Goal: Task Accomplishment & Management: Manage account settings

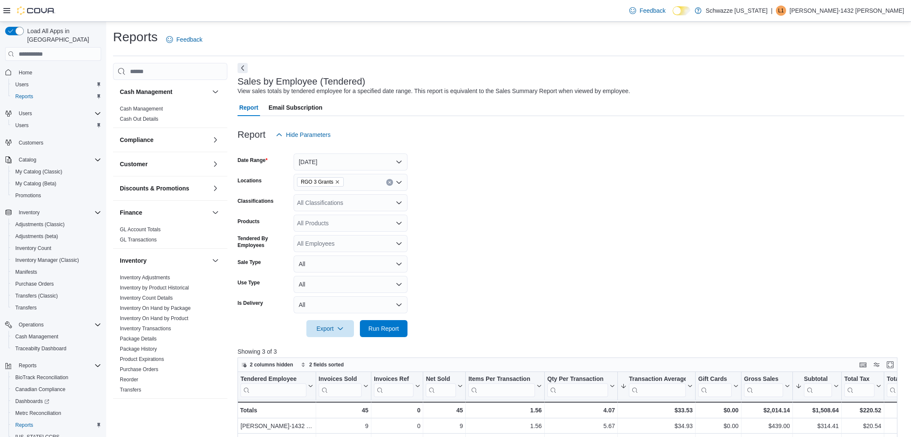
scroll to position [30, 0]
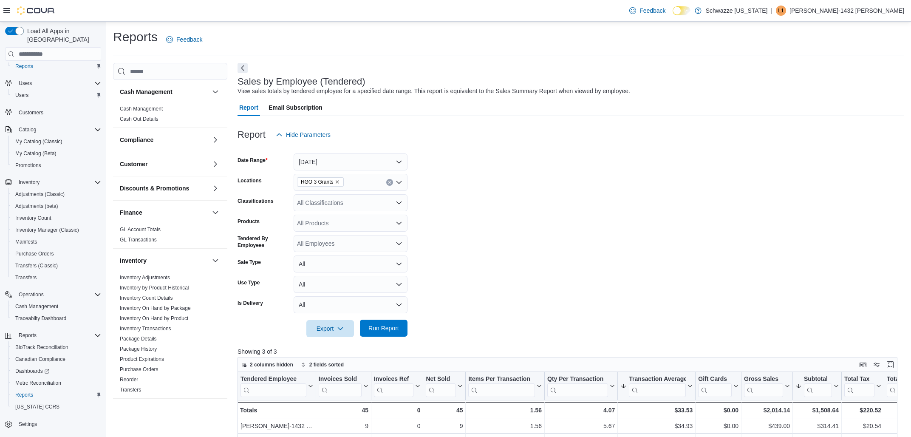
click at [388, 322] on span "Run Report" at bounding box center [383, 328] width 37 height 17
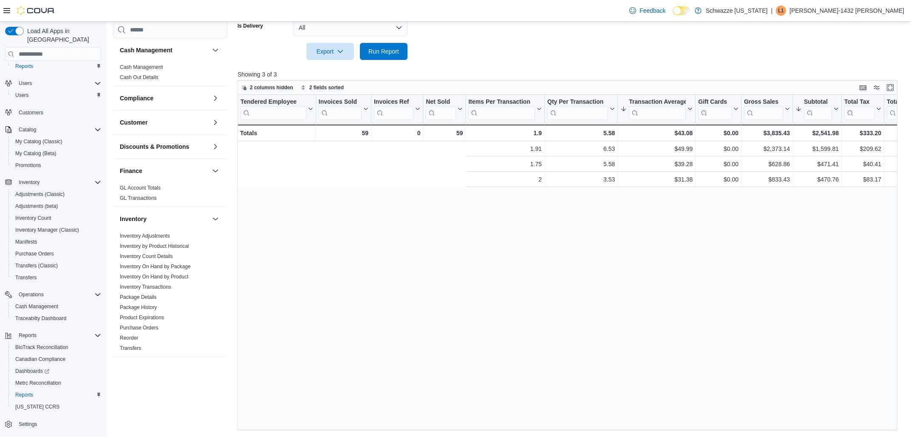
scroll to position [0, 316]
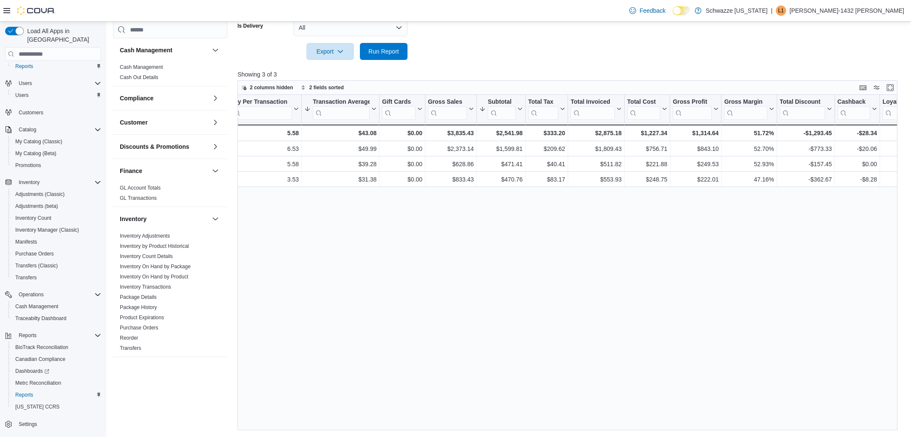
click at [430, 425] on div "Tendered Employee Click to view column header actions Invoices Sold Click to vi…" at bounding box center [568, 262] width 660 height 335
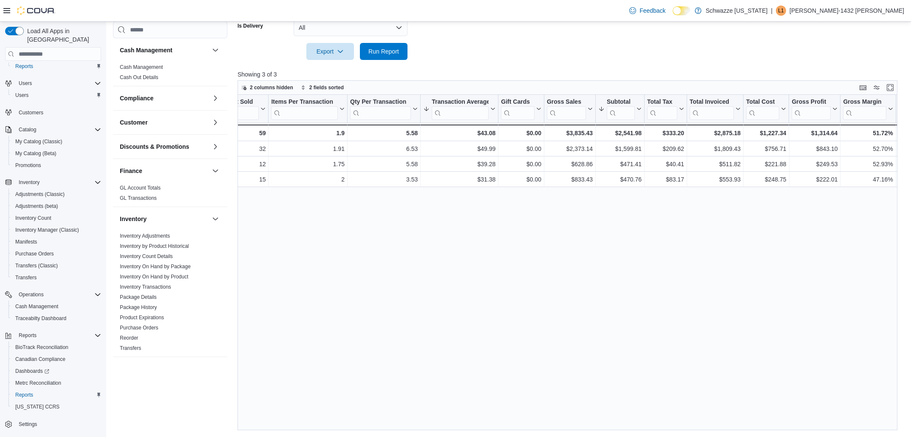
scroll to position [0, 99]
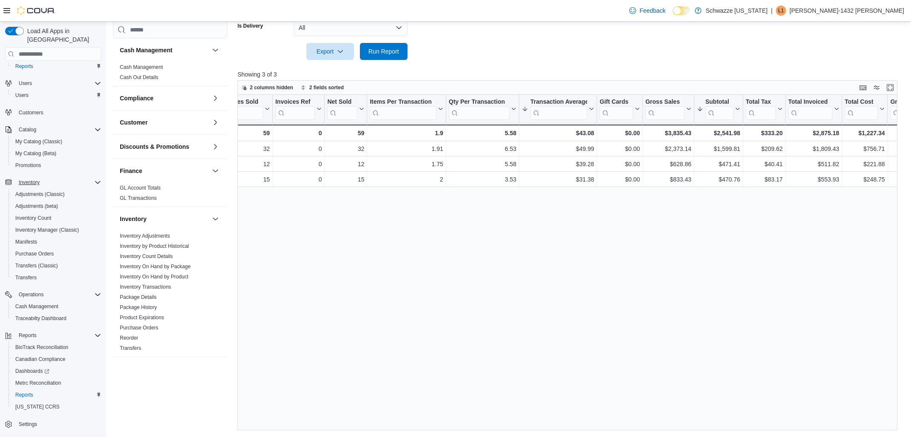
click at [95, 179] on icon "Complex example" at bounding box center [97, 182] width 7 height 7
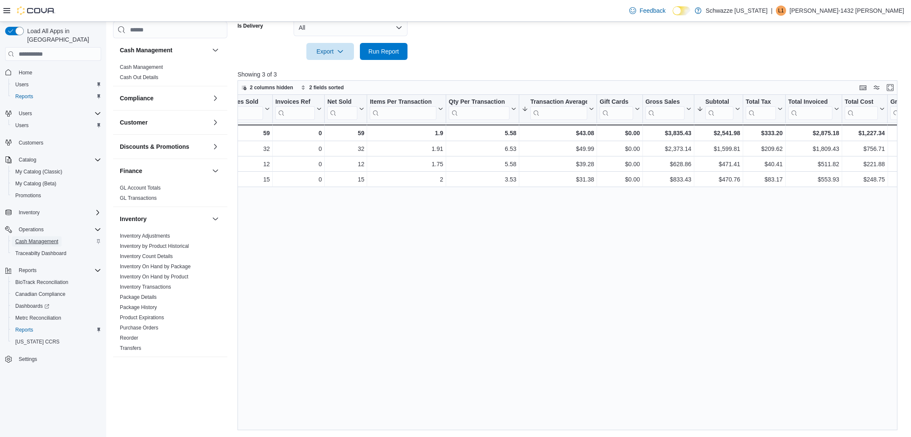
click at [54, 238] on span "Cash Management" at bounding box center [36, 241] width 43 height 7
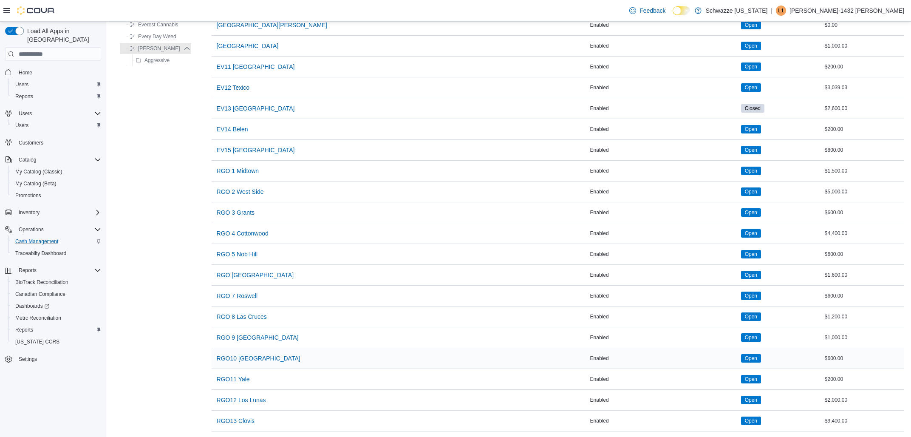
scroll to position [319, 0]
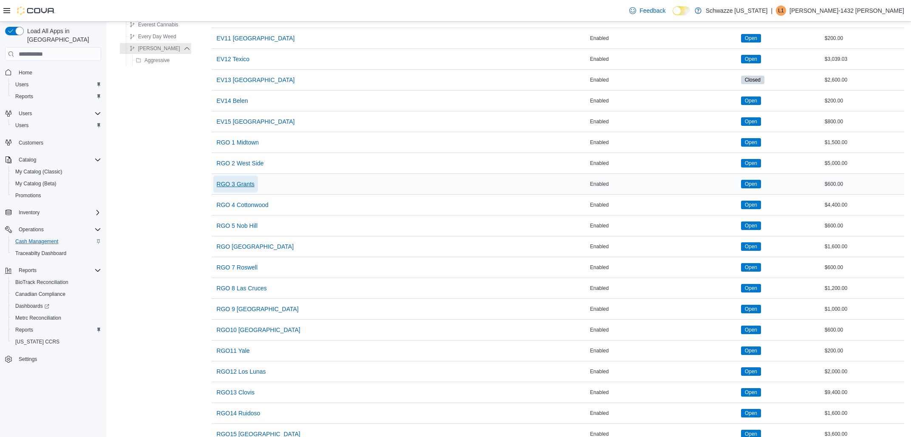
click at [247, 188] on span "RGO 3 Grants" at bounding box center [236, 184] width 38 height 9
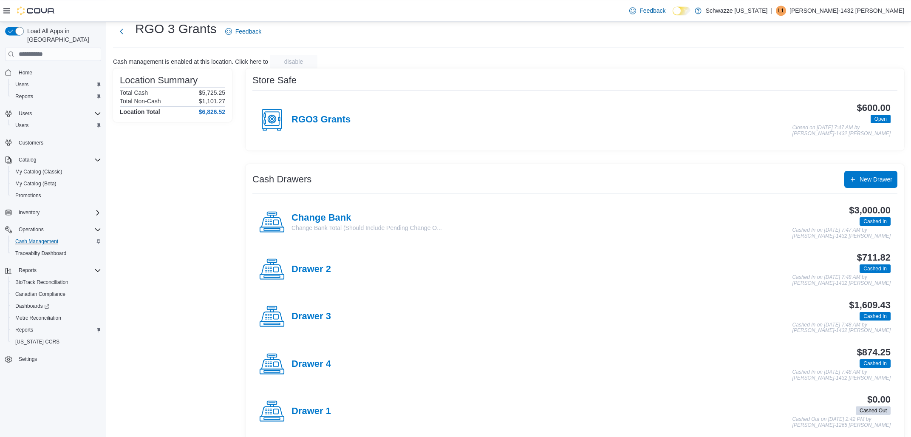
scroll to position [35, 0]
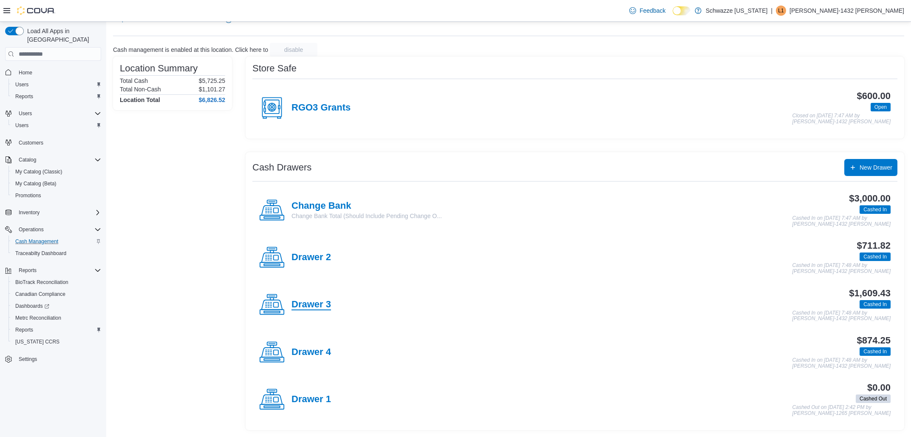
click at [320, 305] on h4 "Drawer 3" at bounding box center [312, 304] width 40 height 11
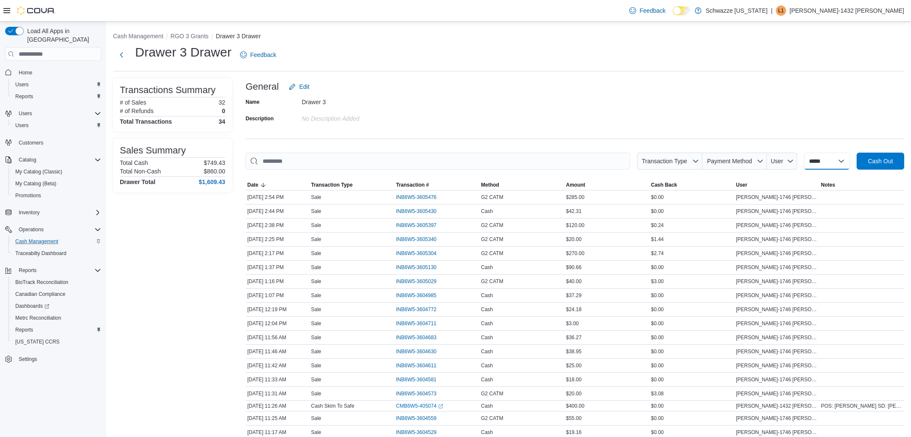
click at [804, 153] on select "**********" at bounding box center [827, 161] width 46 height 17
select select "*********"
click option "*********" at bounding box center [0, 0] width 0 height 0
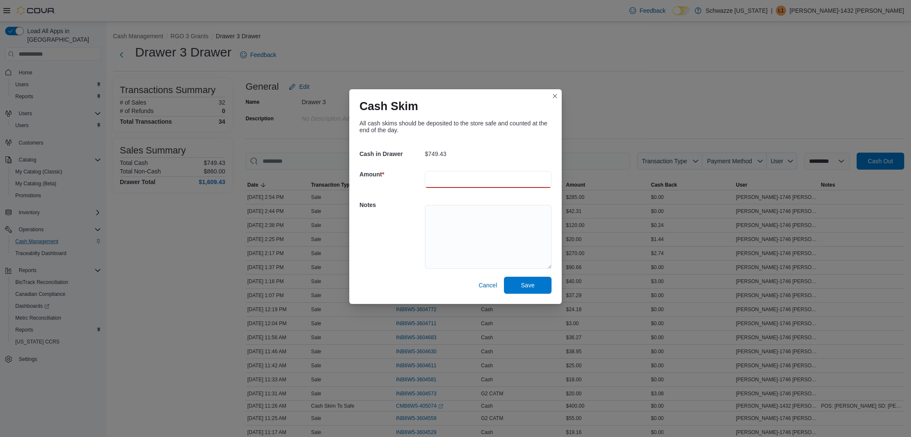
click at [440, 177] on input "number" at bounding box center [488, 179] width 127 height 17
type input "******"
click at [485, 232] on textarea at bounding box center [488, 237] width 127 height 64
drag, startPoint x: 483, startPoint y: 214, endPoint x: 445, endPoint y: 219, distance: 38.6
click at [445, 219] on textarea "**********" at bounding box center [488, 237] width 127 height 64
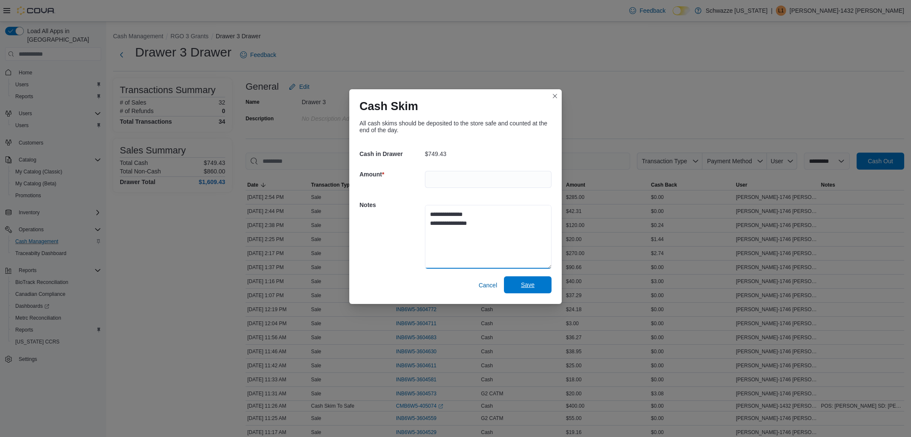
type textarea "**********"
click at [521, 292] on span "Save" at bounding box center [527, 284] width 37 height 17
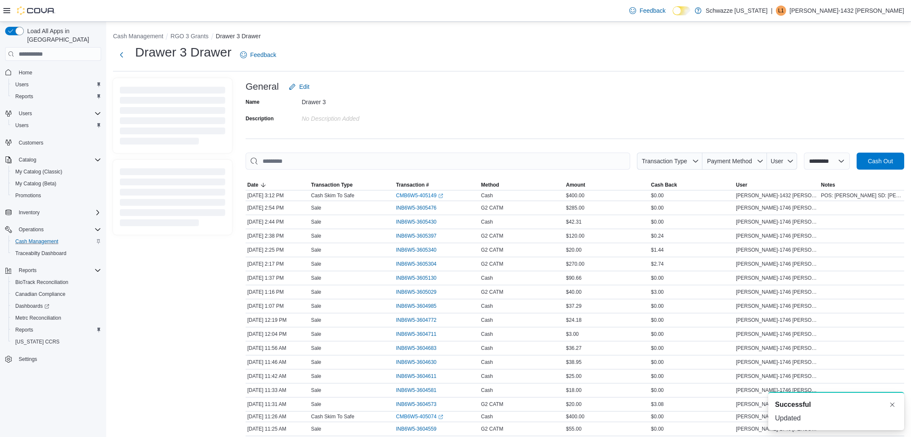
select select
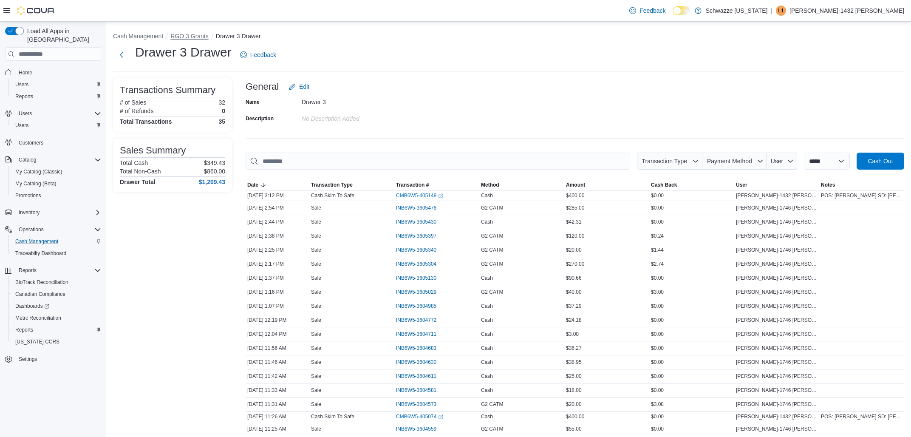
click at [184, 34] on button "RGO 3 Grants" at bounding box center [189, 36] width 38 height 7
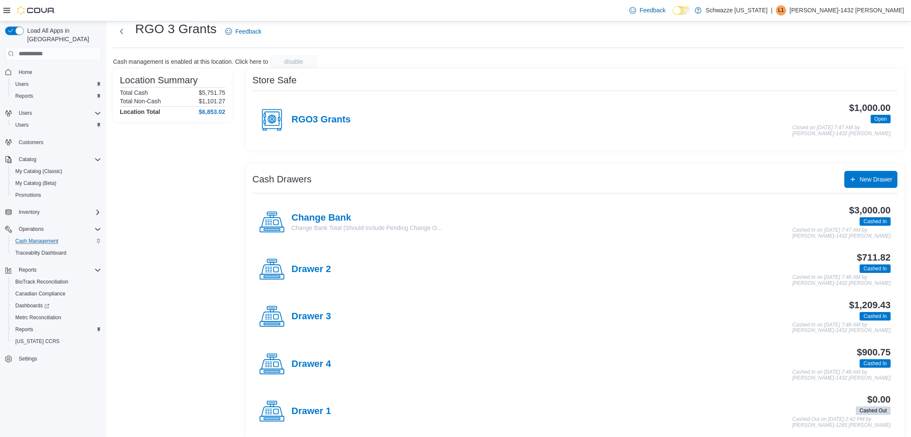
scroll to position [35, 0]
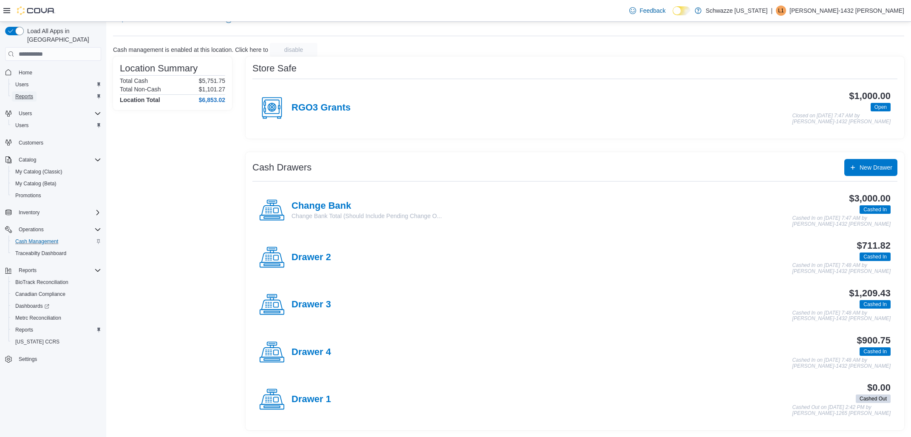
click at [28, 93] on span "Reports" at bounding box center [24, 96] width 18 height 7
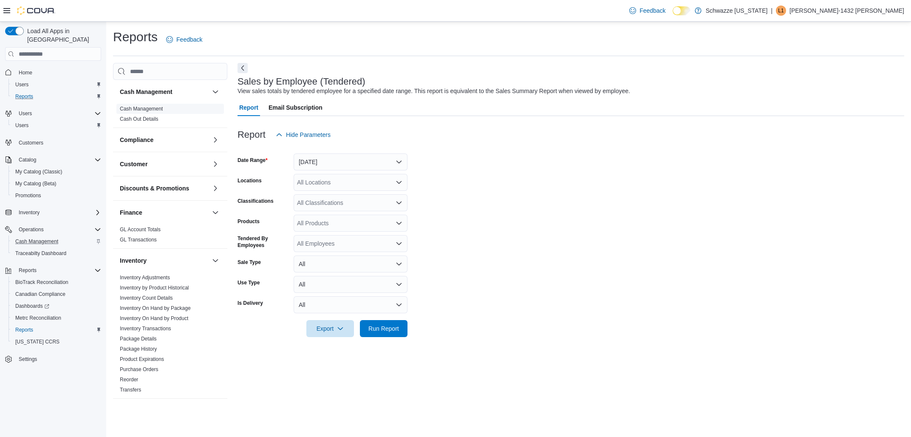
click at [130, 108] on link "Cash Management" at bounding box center [141, 109] width 43 height 6
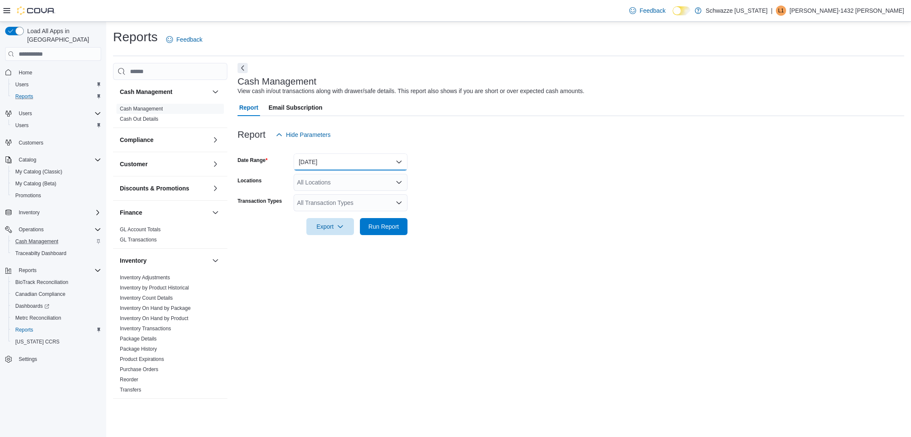
click at [362, 161] on button "[DATE]" at bounding box center [351, 161] width 114 height 17
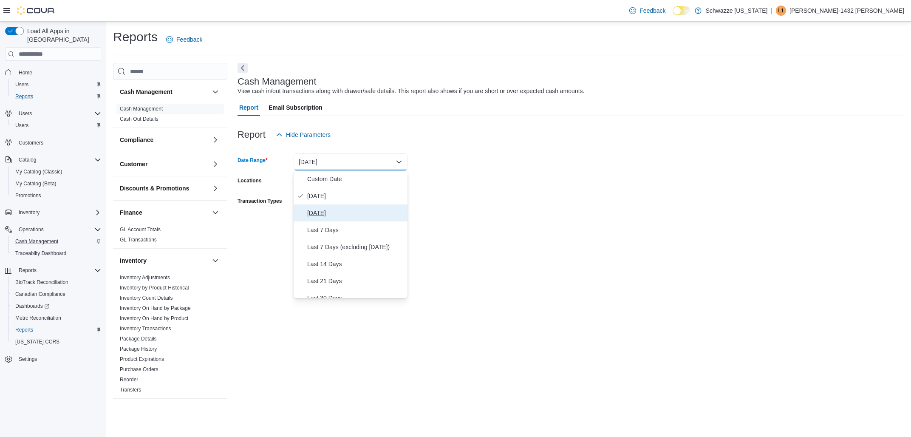
click at [322, 214] on span "[DATE]" at bounding box center [355, 213] width 97 height 10
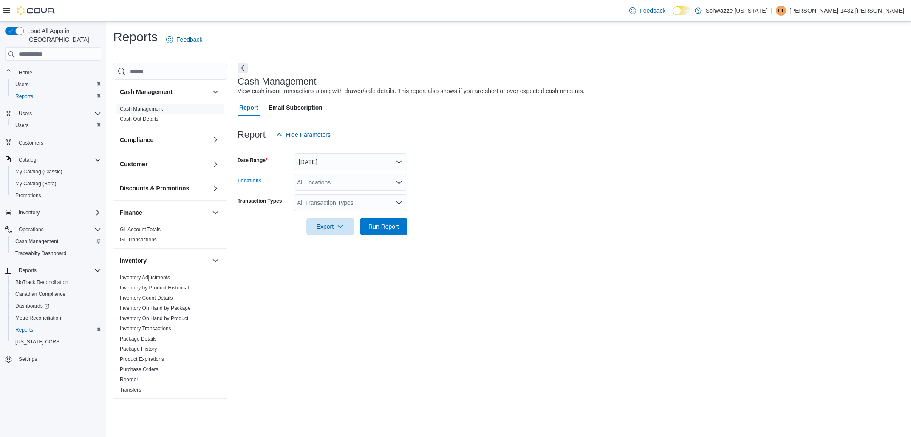
click at [331, 183] on div "All Locations" at bounding box center [351, 182] width 114 height 17
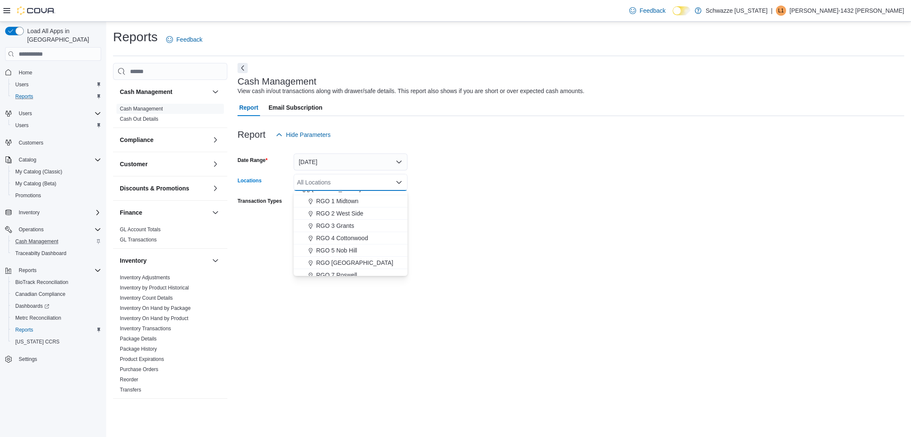
scroll to position [239, 0]
click at [342, 215] on span "RGO 3 Grants" at bounding box center [335, 217] width 38 height 9
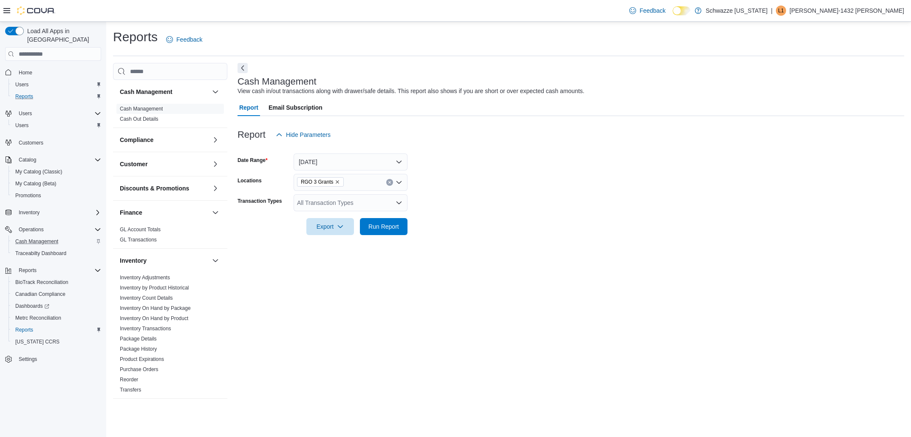
click at [498, 219] on form "Date Range [DATE] Locations RGO 3 Grants Transaction Types All Transaction Type…" at bounding box center [571, 189] width 667 height 92
click at [395, 224] on span "Run Report" at bounding box center [383, 226] width 31 height 9
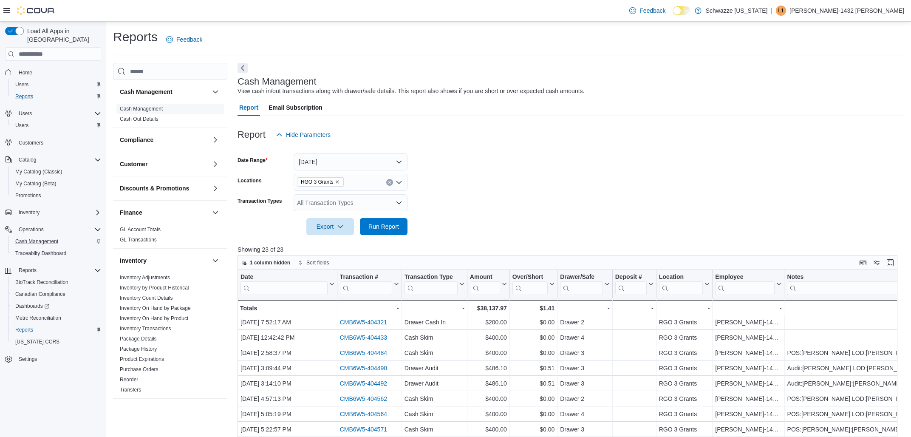
click at [135, 109] on link "Cash Management" at bounding box center [141, 109] width 43 height 6
click at [398, 203] on icon "Open list of options" at bounding box center [399, 202] width 5 height 3
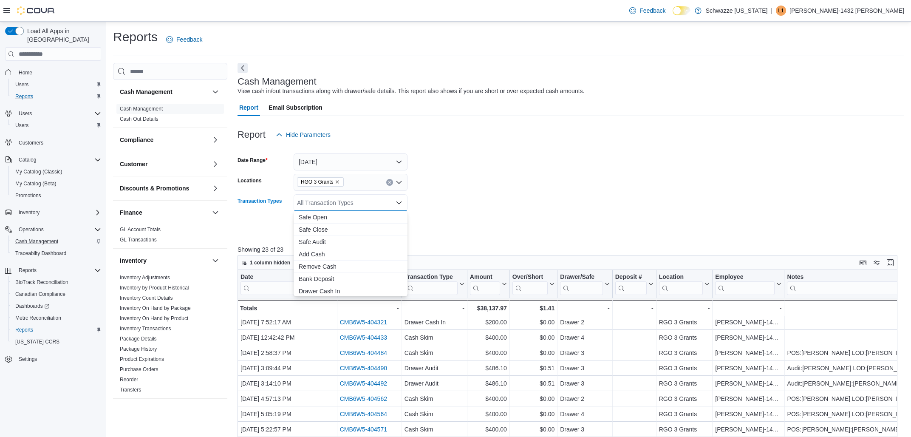
click at [197, 196] on div "Discounts & Promotions" at bounding box center [170, 188] width 114 height 24
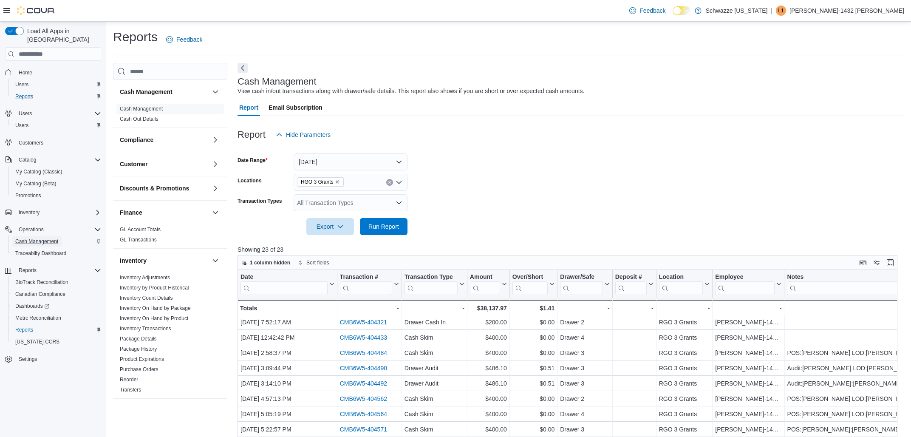
click at [51, 238] on span "Cash Management" at bounding box center [36, 241] width 43 height 7
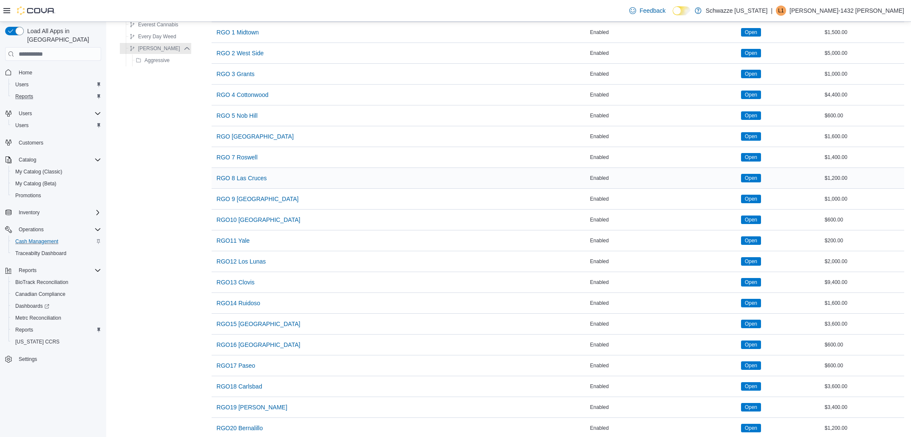
scroll to position [439, 0]
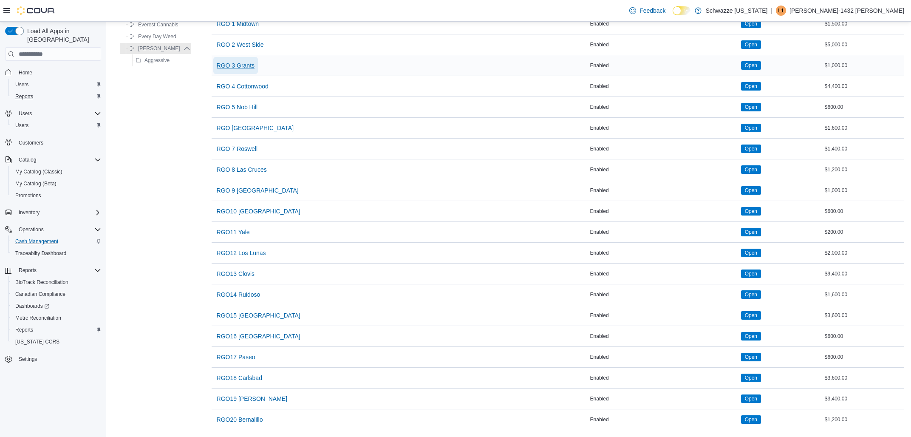
click at [236, 65] on span "RGO 3 Grants" at bounding box center [236, 65] width 38 height 9
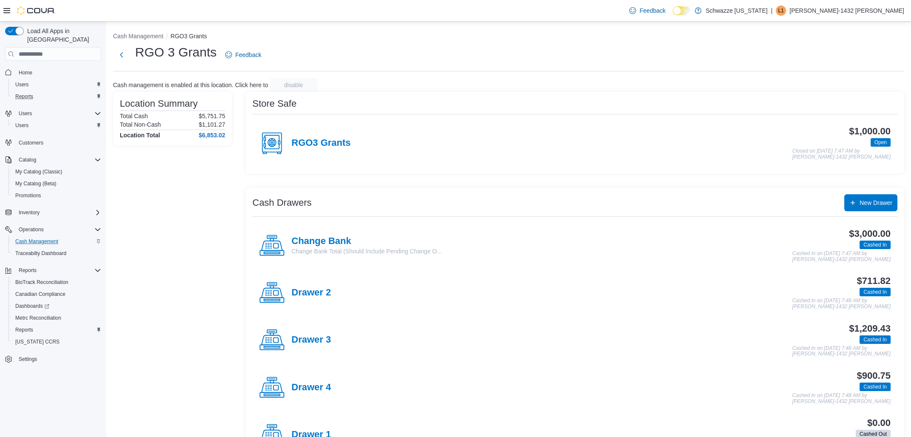
scroll to position [35, 0]
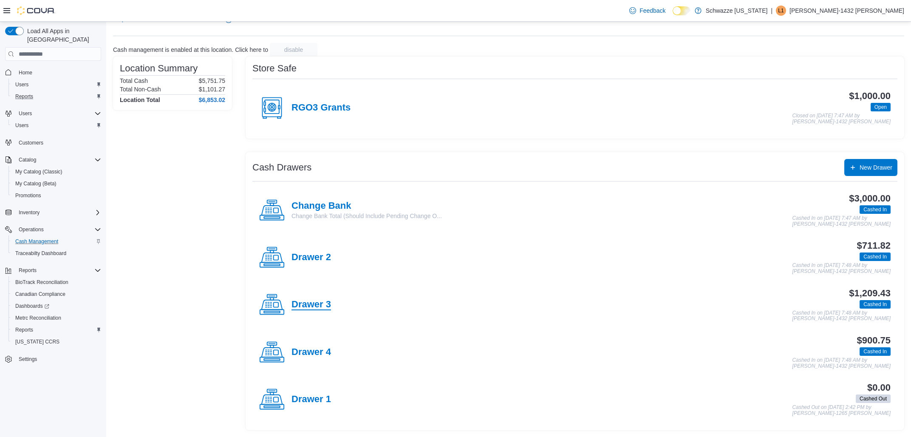
click at [309, 306] on h4 "Drawer 3" at bounding box center [312, 304] width 40 height 11
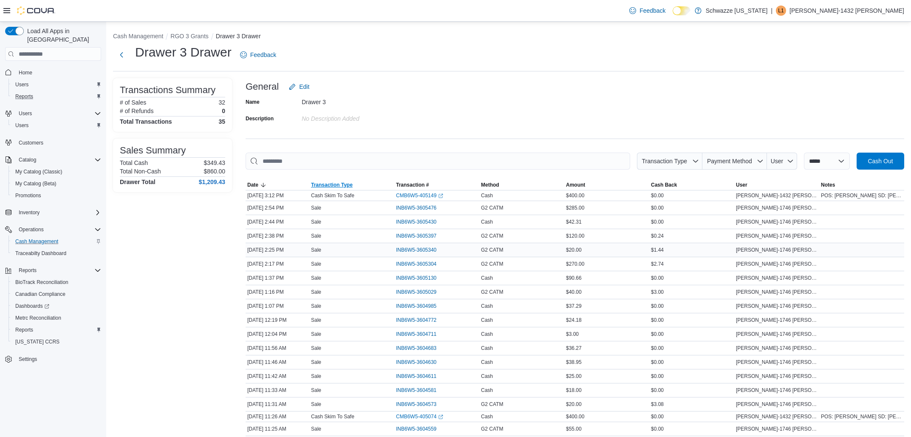
click at [361, 180] on table "This table contains 35 rows. Date Transaction Type Transaction # Method Amount …" at bounding box center [575, 425] width 659 height 491
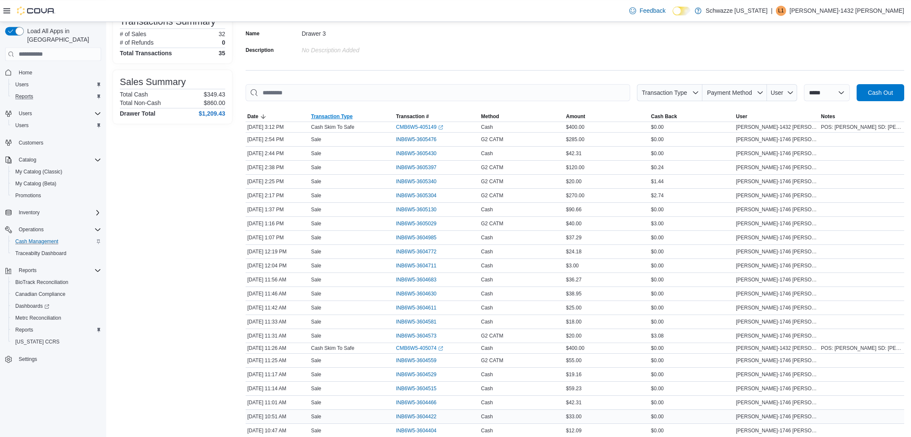
scroll to position [280, 0]
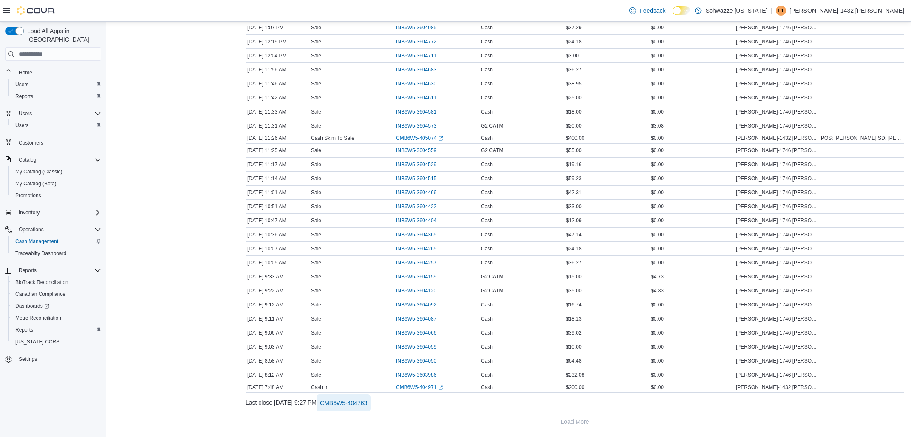
click at [367, 403] on span "CMB6W5-404763" at bounding box center [343, 403] width 47 height 9
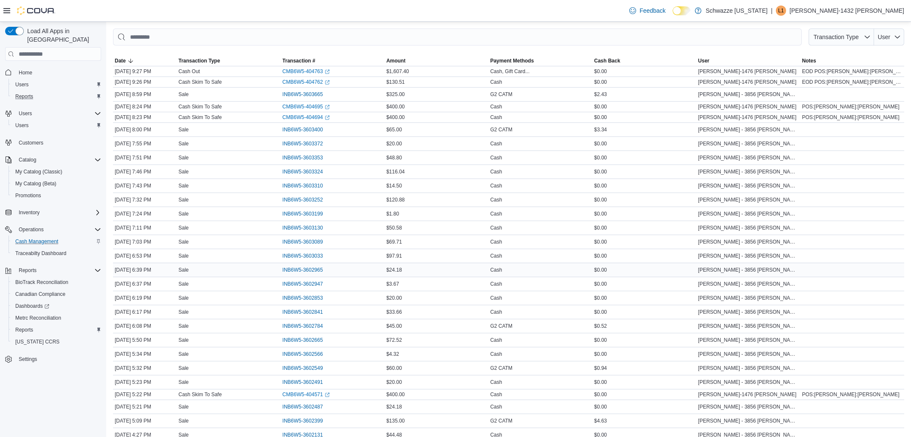
scroll to position [319, 0]
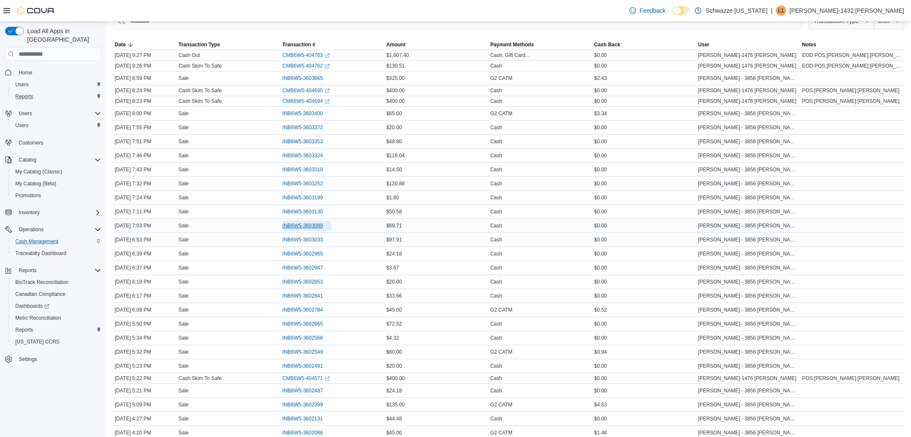
click at [309, 226] on span "INB6W5-3603089" at bounding box center [303, 225] width 40 height 7
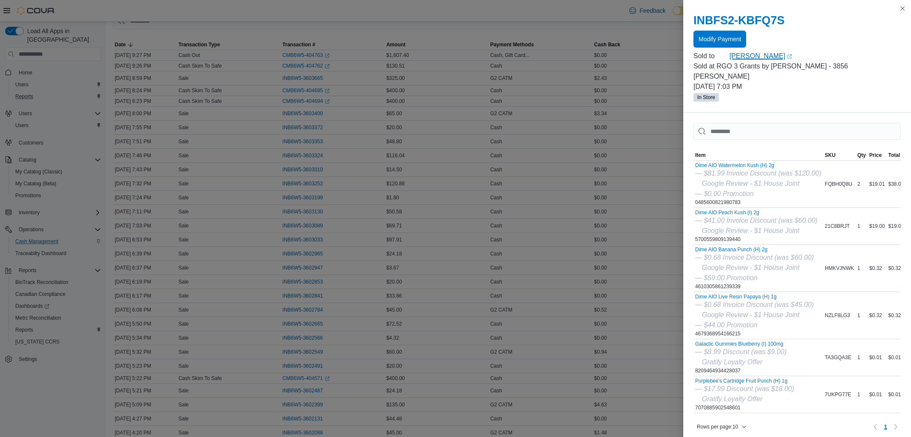
click at [748, 56] on link "[PERSON_NAME] (opens in a new tab or window)" at bounding box center [815, 56] width 171 height 10
click at [902, 8] on button "Close this dialog" at bounding box center [903, 8] width 10 height 10
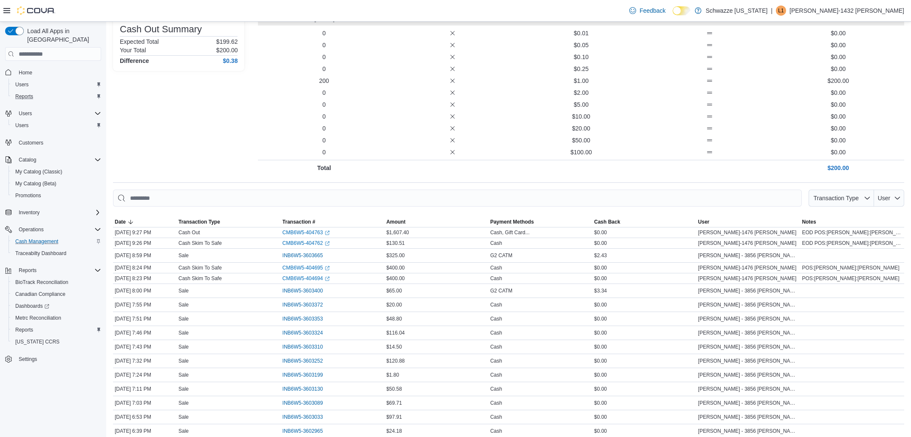
scroll to position [136, 0]
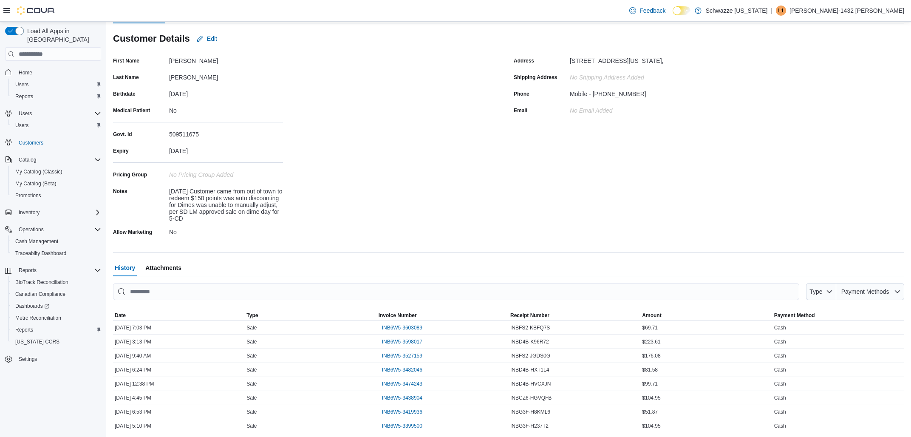
scroll to position [91, 0]
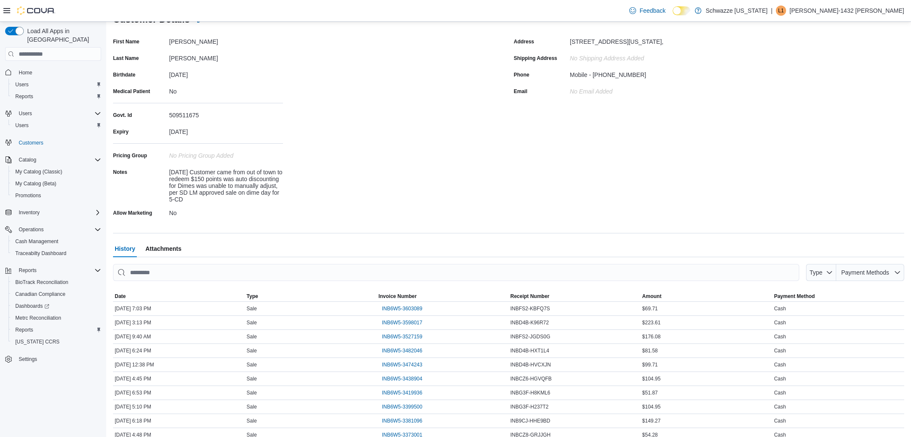
click at [272, 179] on div "[DATE] Customer came from out of town to redeem $150 points was auto discountin…" at bounding box center [226, 183] width 114 height 37
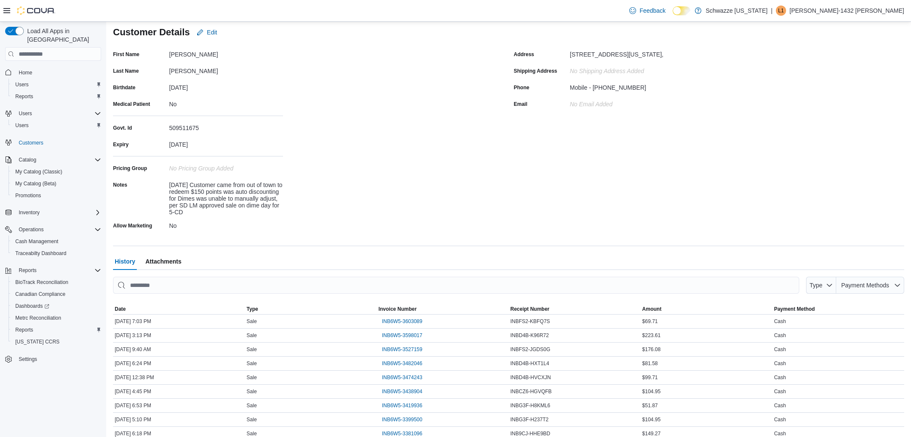
scroll to position [33, 0]
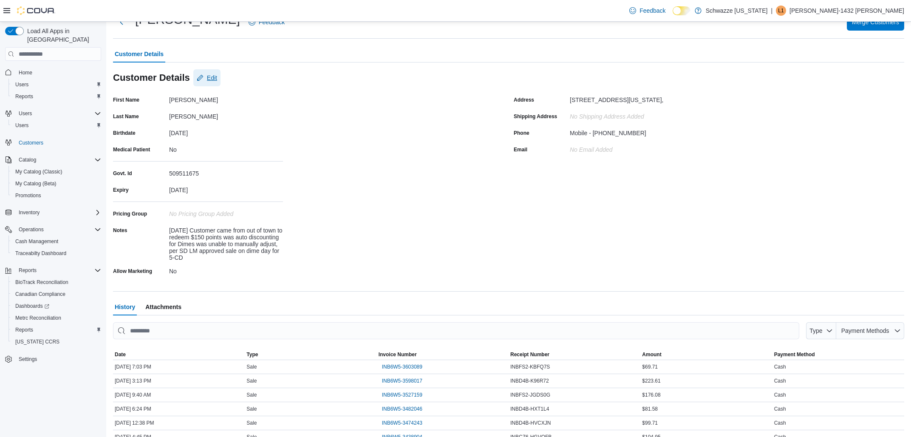
click at [207, 79] on span "Edit" at bounding box center [212, 78] width 10 height 9
select select "******"
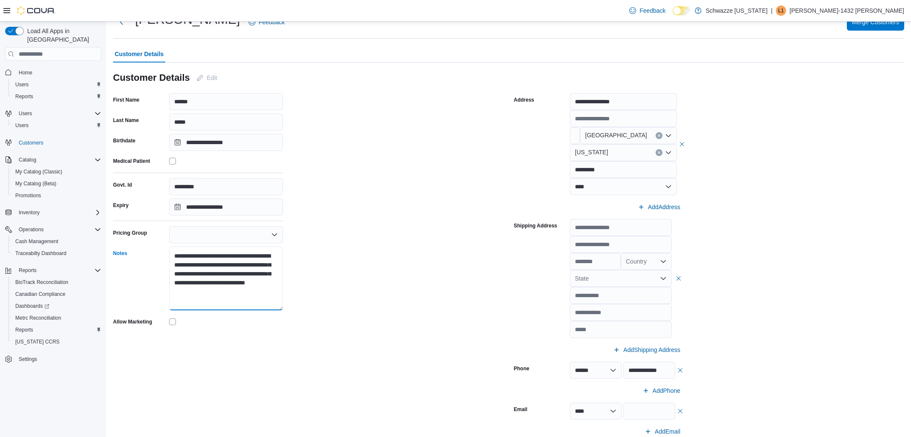
drag, startPoint x: 233, startPoint y: 293, endPoint x: 186, endPoint y: 296, distance: 46.8
click at [186, 296] on textarea "**********" at bounding box center [226, 279] width 114 height 64
type textarea "**********"
click at [392, 260] on div "**********" at bounding box center [308, 266] width 391 height 347
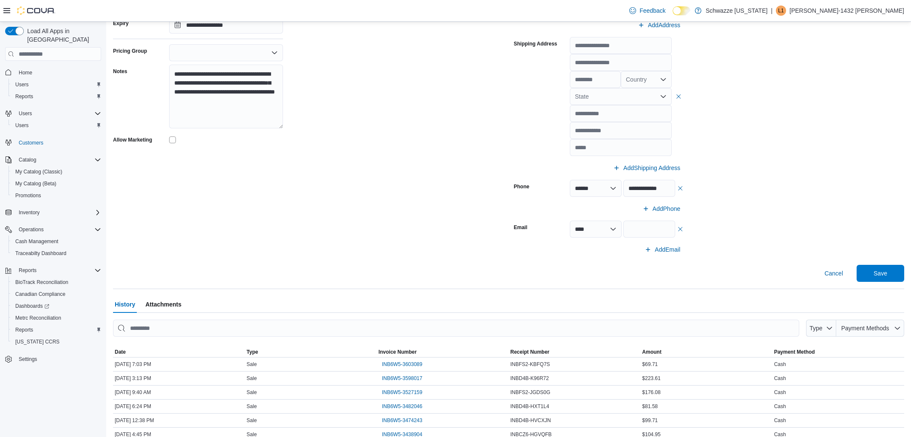
scroll to position [124, 0]
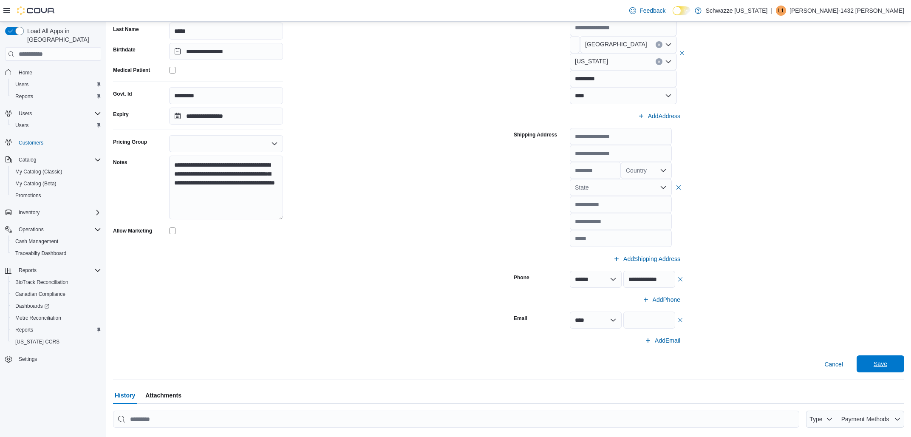
click at [890, 366] on span "Save" at bounding box center [880, 363] width 37 height 17
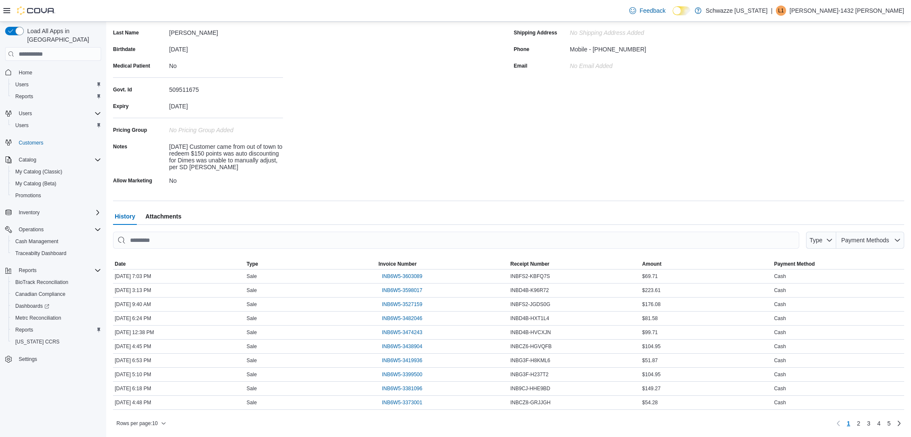
scroll to position [0, 0]
